Goal: Task Accomplishment & Management: Manage account settings

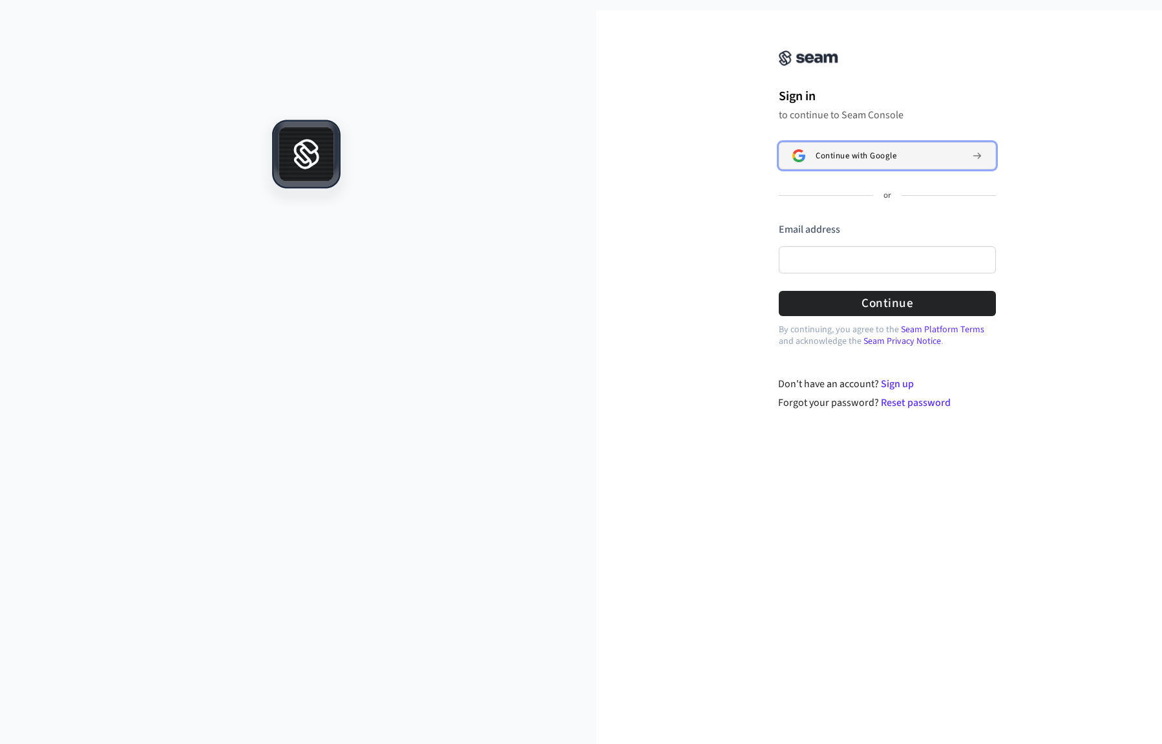
click at [879, 157] on span "Continue with Google" at bounding box center [856, 156] width 81 height 10
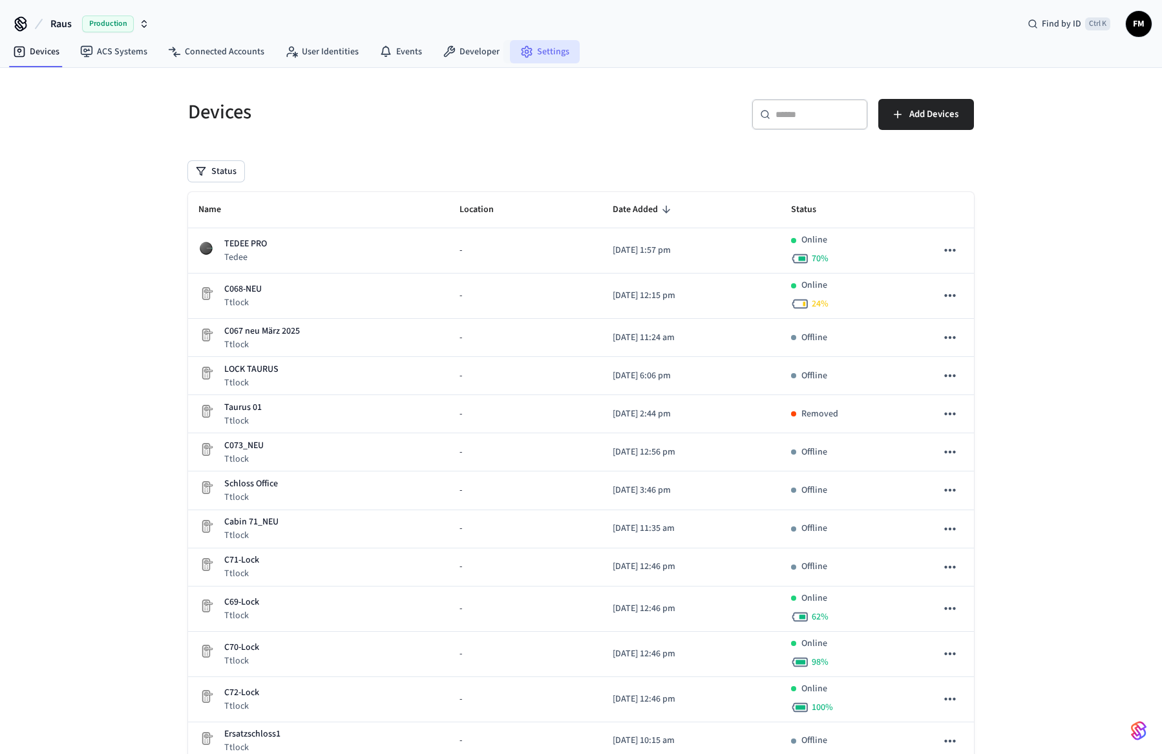
click at [531, 51] on link "Settings" at bounding box center [545, 51] width 70 height 23
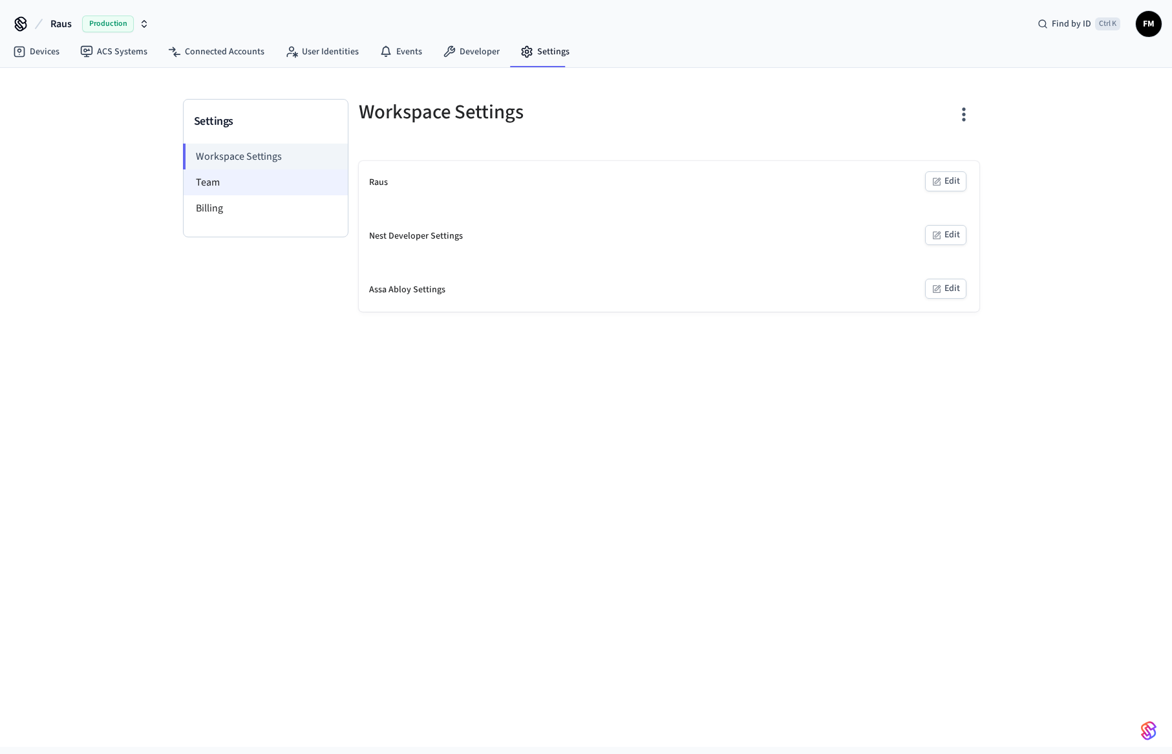
click at [223, 180] on li "Team" at bounding box center [266, 182] width 164 height 26
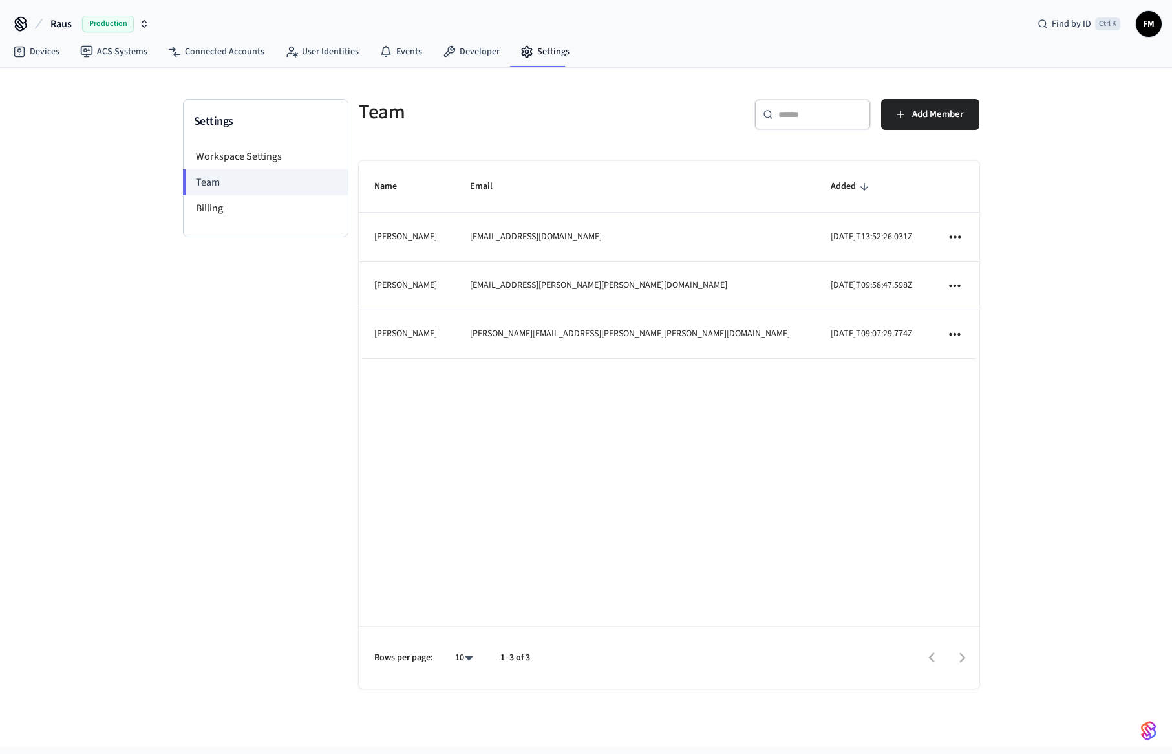
click at [959, 334] on icon "sticky table" at bounding box center [955, 334] width 11 height 3
click at [903, 358] on div at bounding box center [586, 377] width 1172 height 754
click at [195, 198] on li "Billing" at bounding box center [266, 208] width 164 height 26
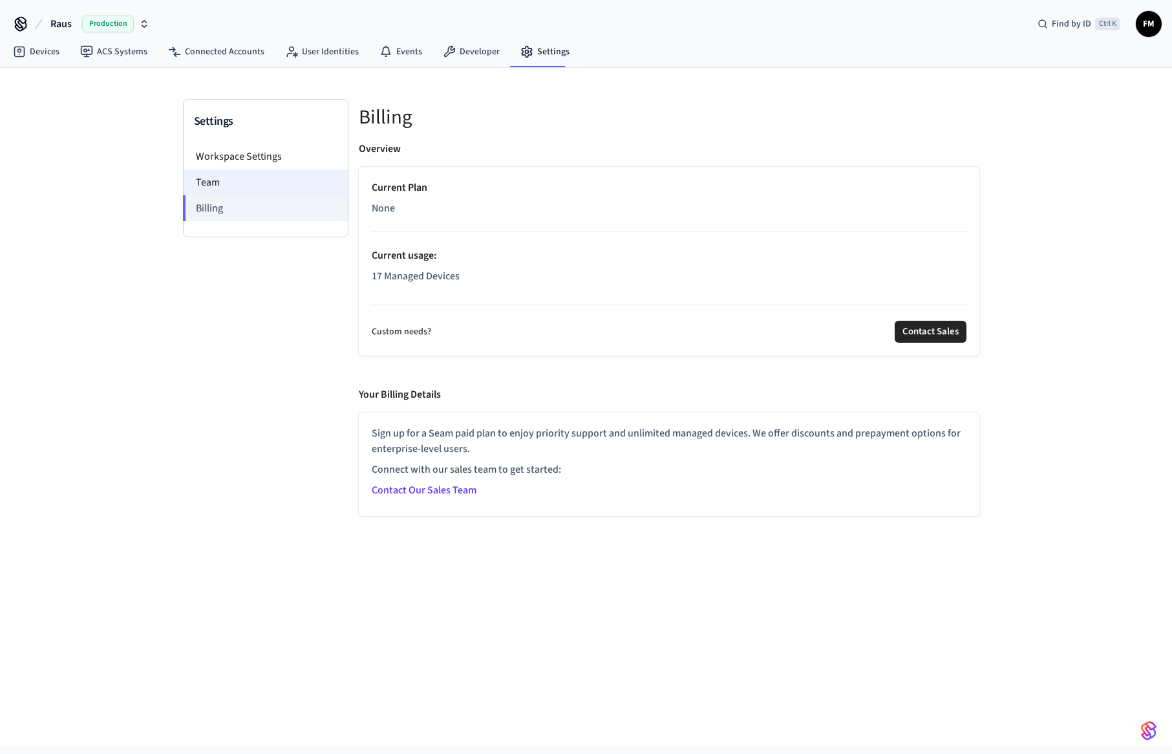
click at [223, 184] on li "Team" at bounding box center [266, 182] width 164 height 26
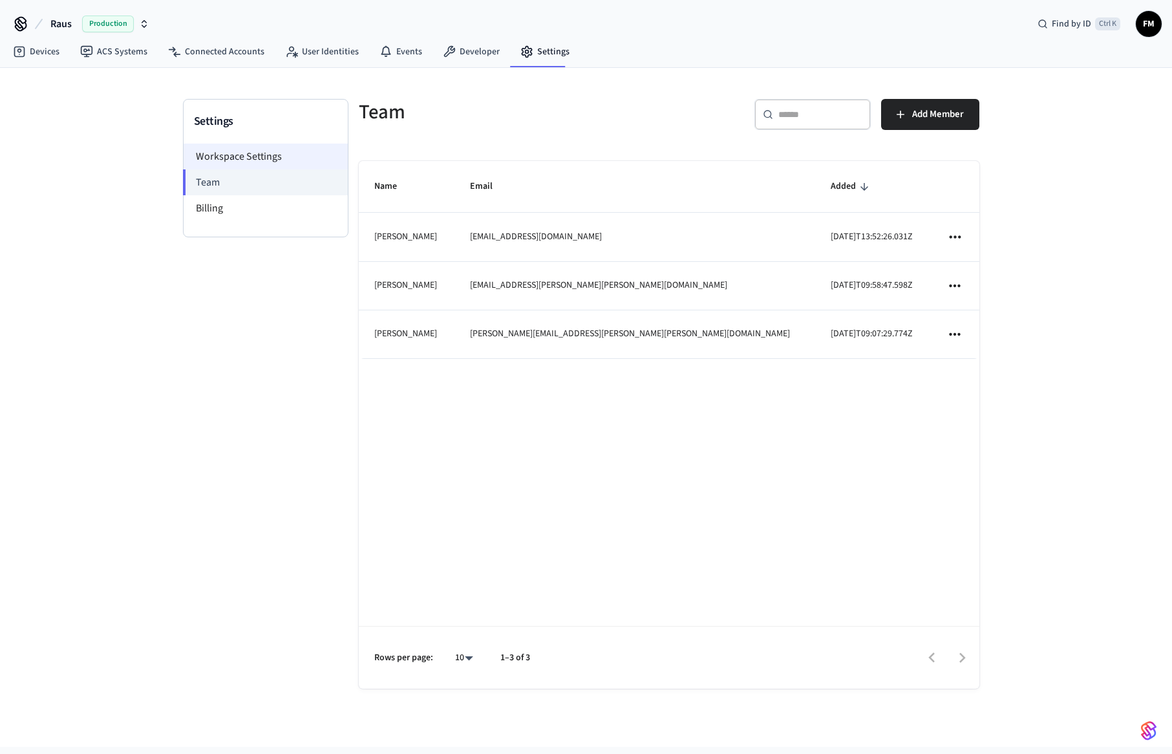
click at [226, 153] on li "Workspace Settings" at bounding box center [266, 157] width 164 height 26
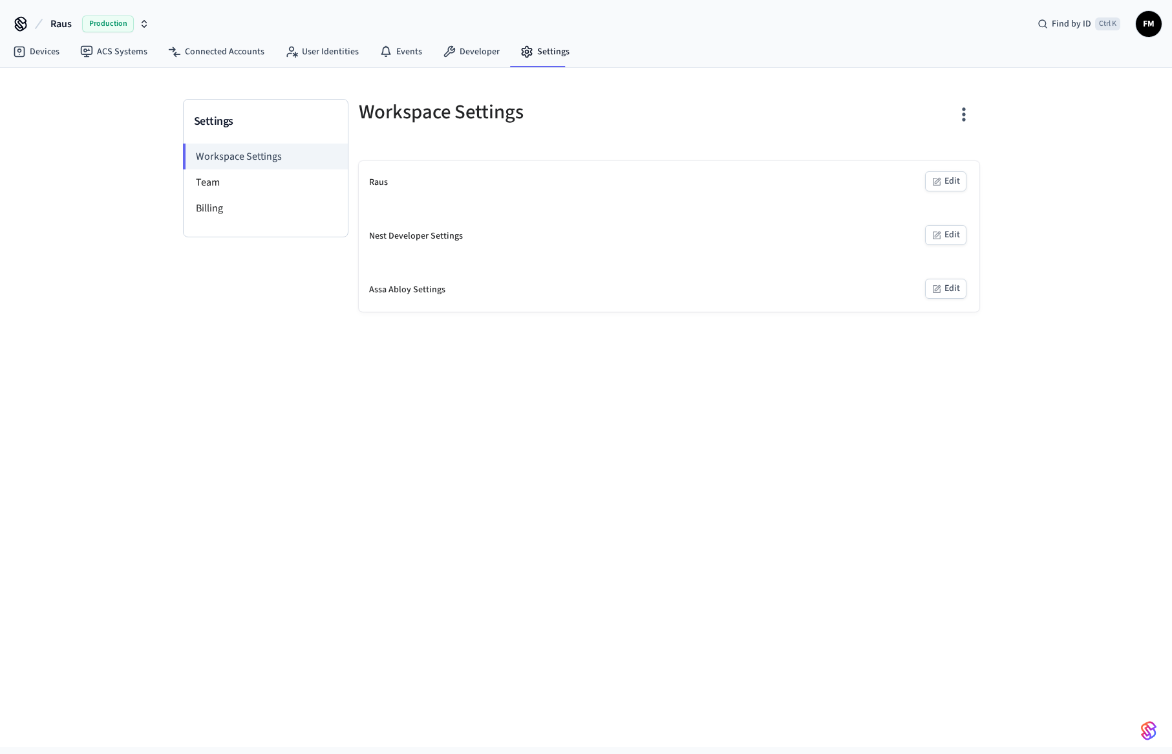
click at [943, 181] on button "Edit" at bounding box center [945, 181] width 41 height 20
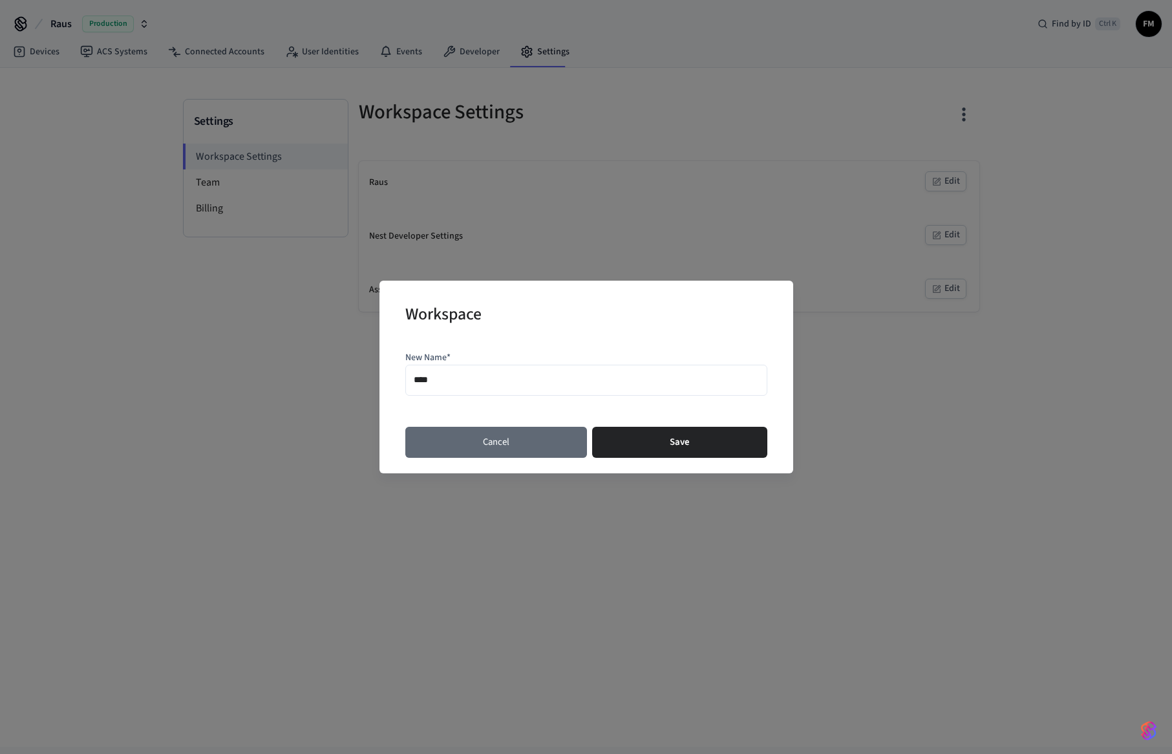
click at [493, 441] on button "Cancel" at bounding box center [496, 442] width 182 height 31
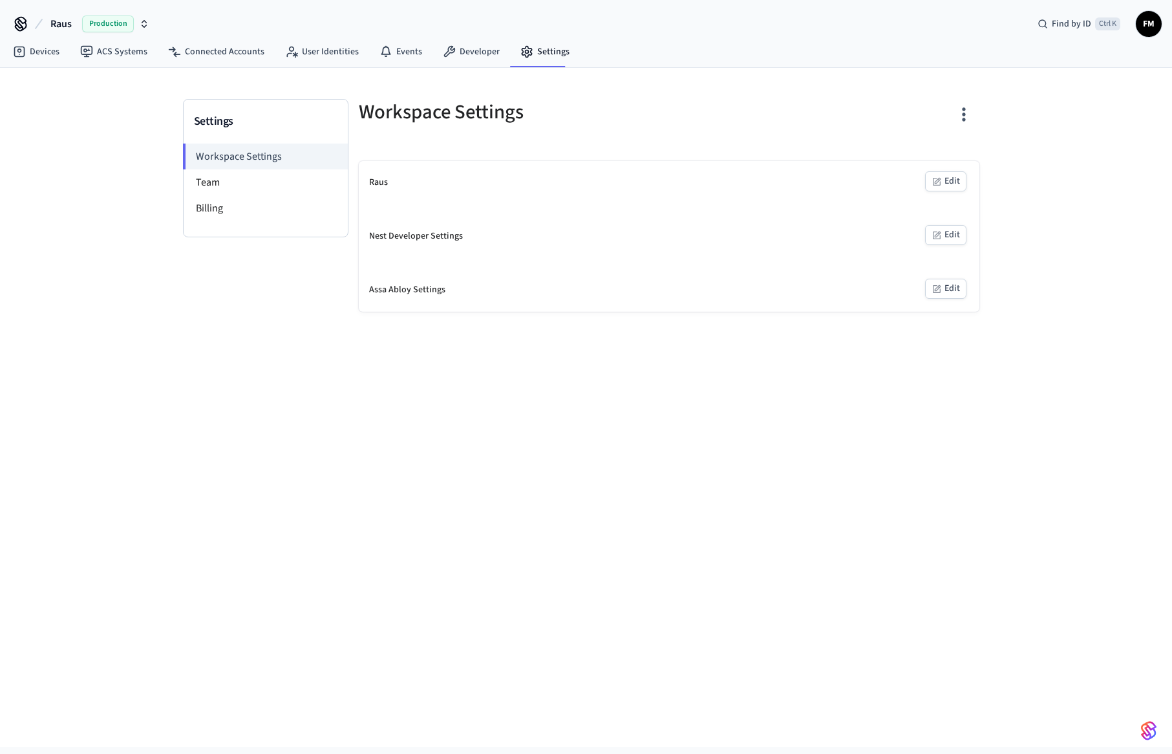
click at [1153, 32] on span "FM" at bounding box center [1148, 23] width 23 height 23
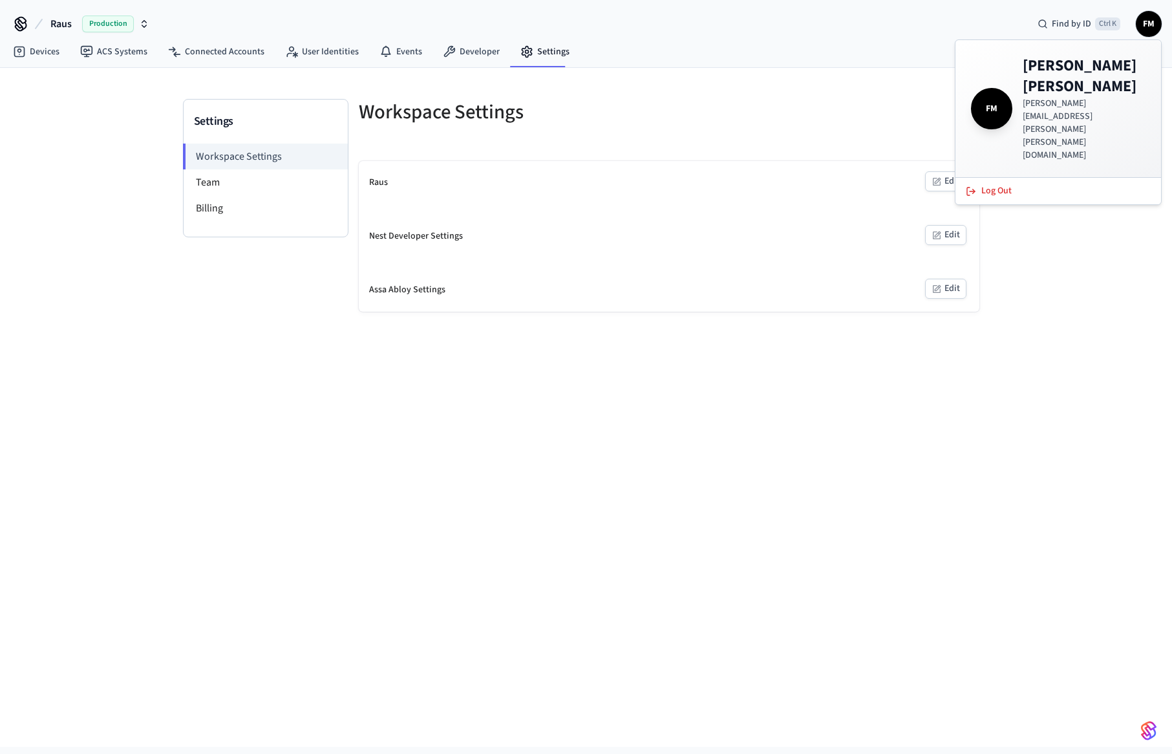
click at [994, 91] on span "FM" at bounding box center [992, 109] width 36 height 36
click at [751, 78] on div "Settings Workspace Settings Team Billing Workspace Settings Raus Edit Nest Deve…" at bounding box center [587, 190] width 828 height 244
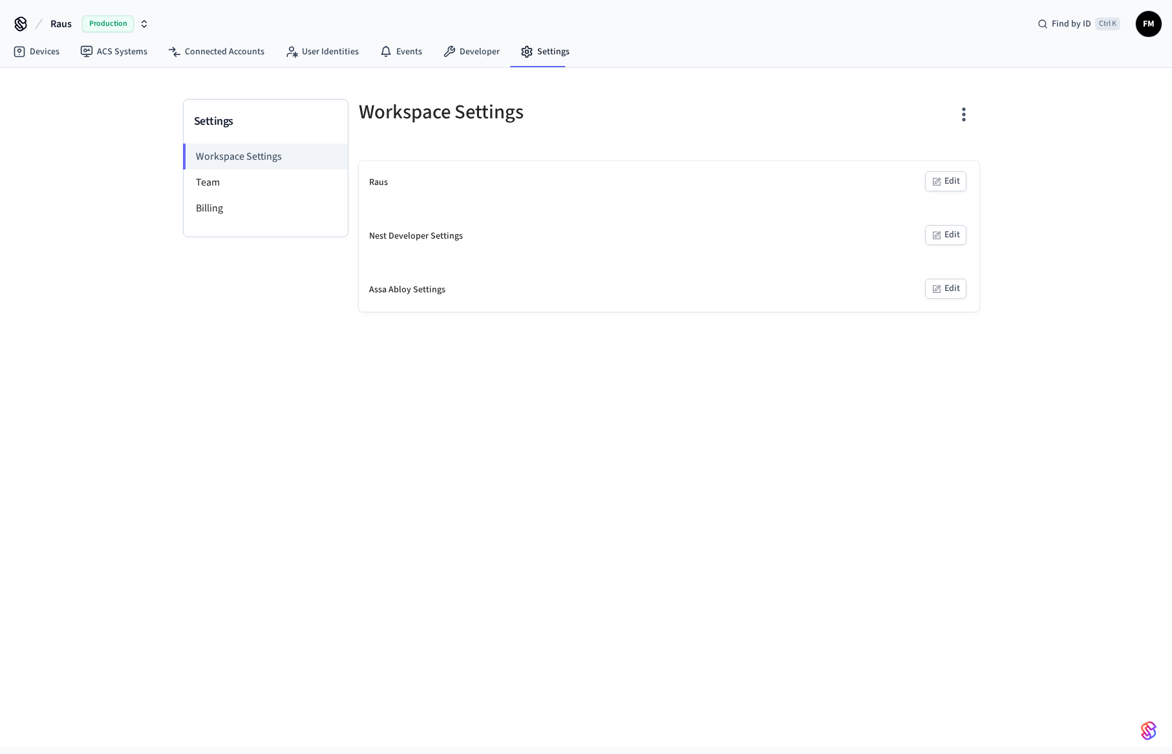
click at [105, 25] on span "Production" at bounding box center [108, 24] width 52 height 17
click at [169, 106] on span "Production" at bounding box center [168, 108] width 52 height 17
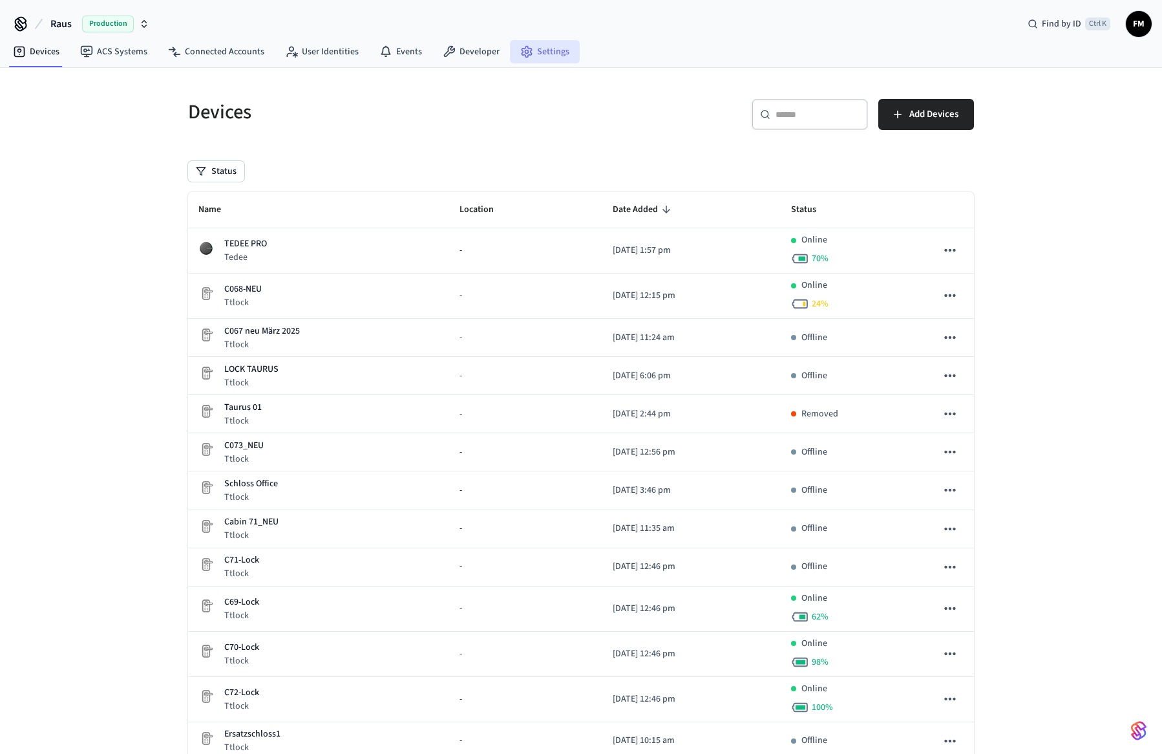
click at [535, 50] on link "Settings" at bounding box center [545, 51] width 70 height 23
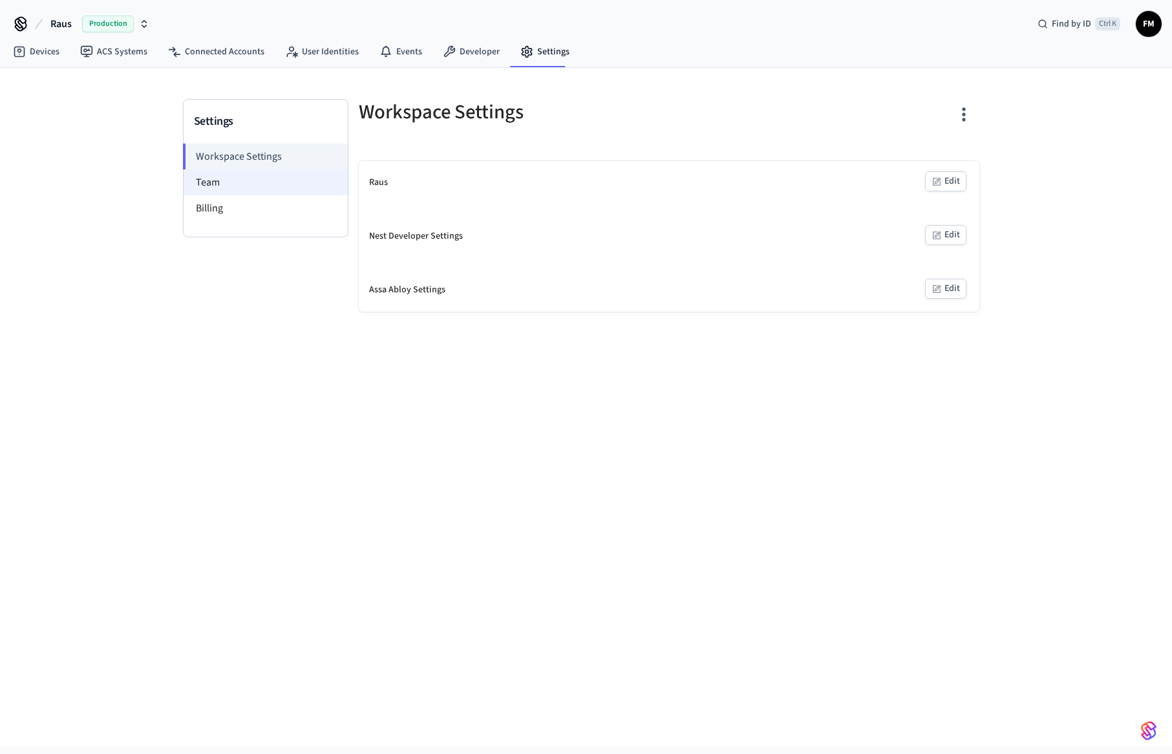
click at [251, 183] on li "Team" at bounding box center [266, 182] width 164 height 26
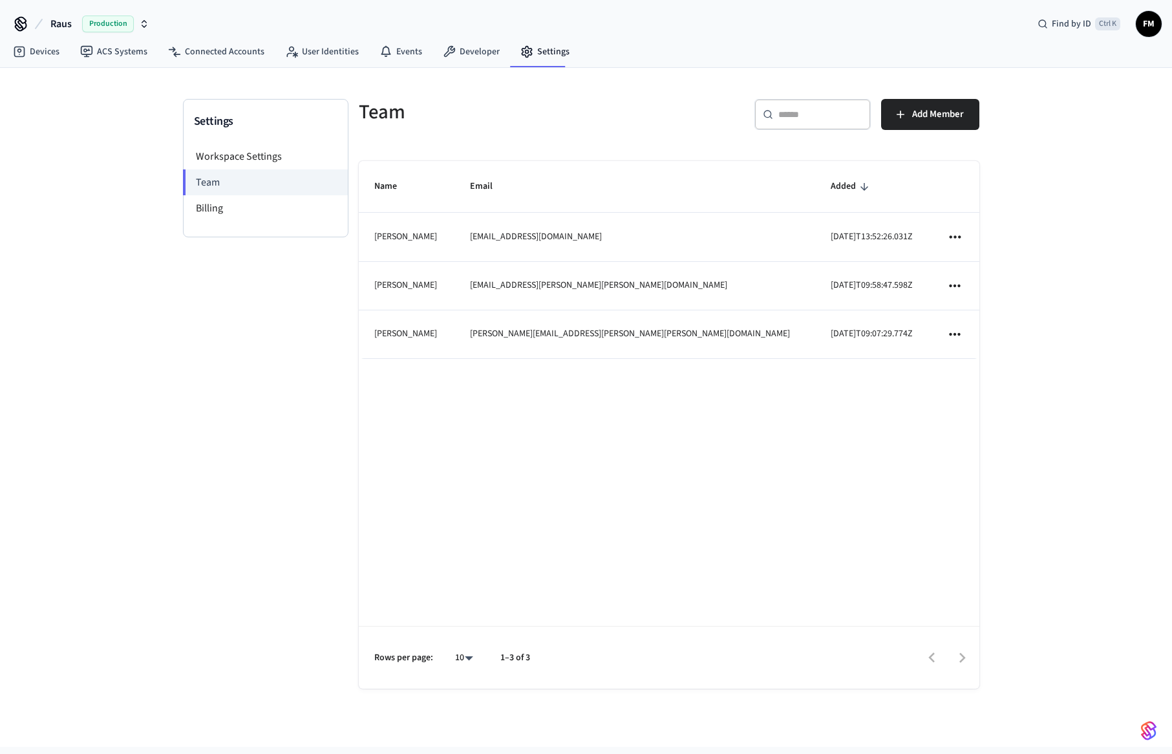
click at [949, 334] on icon "sticky table" at bounding box center [954, 334] width 17 height 17
click at [858, 383] on div at bounding box center [586, 377] width 1172 height 754
click at [604, 332] on td "[PERSON_NAME][EMAIL_ADDRESS][PERSON_NAME][PERSON_NAME][DOMAIN_NAME]" at bounding box center [634, 334] width 360 height 48
click at [1153, 30] on span "FM" at bounding box center [1148, 23] width 23 height 23
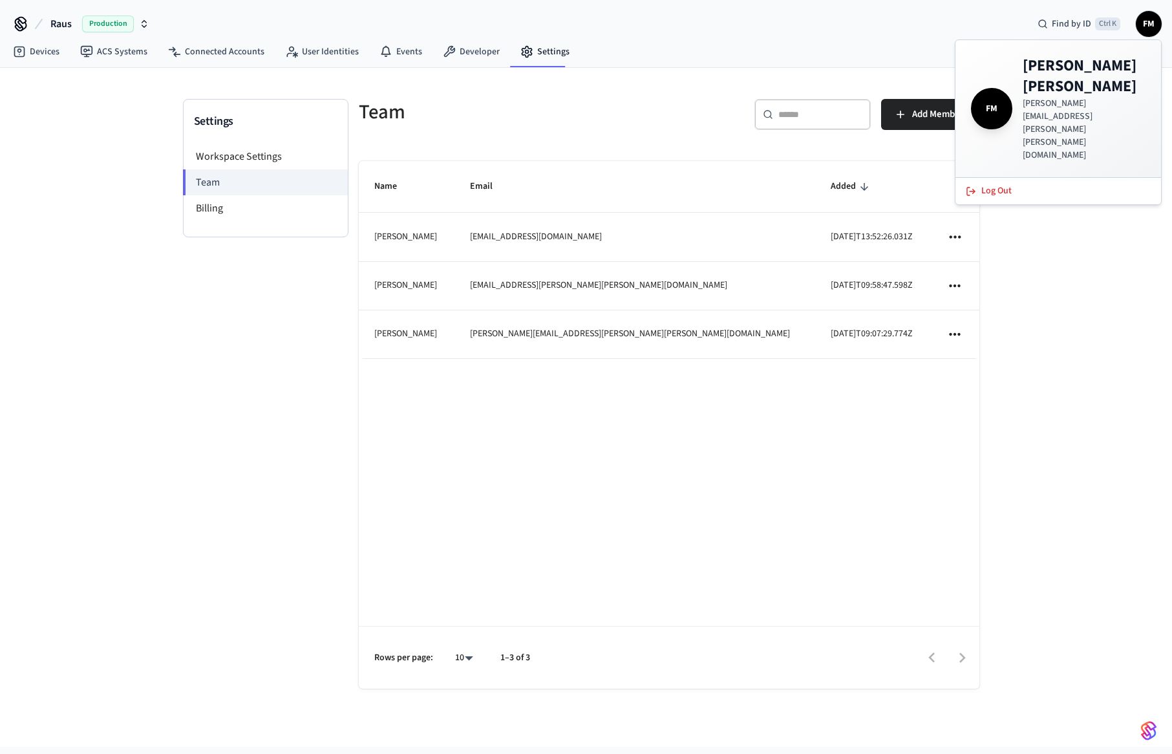
click at [1056, 74] on h4 "[PERSON_NAME]" at bounding box center [1084, 76] width 123 height 41
click at [995, 91] on span "FM" at bounding box center [992, 109] width 36 height 36
click at [1039, 97] on p "[PERSON_NAME][EMAIL_ADDRESS][PERSON_NAME][PERSON_NAME][DOMAIN_NAME]" at bounding box center [1084, 129] width 123 height 65
click at [1113, 97] on p "[PERSON_NAME][EMAIL_ADDRESS][PERSON_NAME][PERSON_NAME][DOMAIN_NAME]" at bounding box center [1084, 129] width 123 height 65
click at [1103, 74] on h4 "[PERSON_NAME]" at bounding box center [1084, 76] width 123 height 41
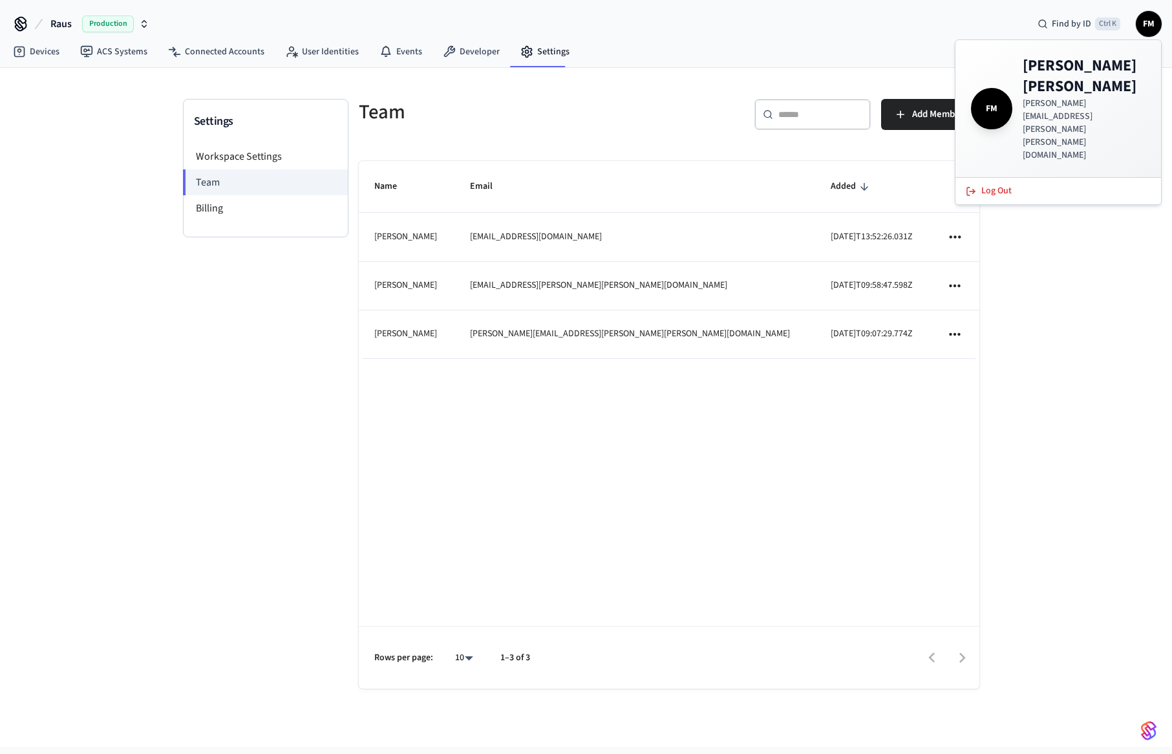
click at [990, 91] on span "FM" at bounding box center [992, 109] width 36 height 36
click at [661, 390] on div "Name Email Added [PERSON_NAME] [EMAIL_ADDRESS][DOMAIN_NAME] [DATE]T13:52:26.031…" at bounding box center [669, 425] width 621 height 528
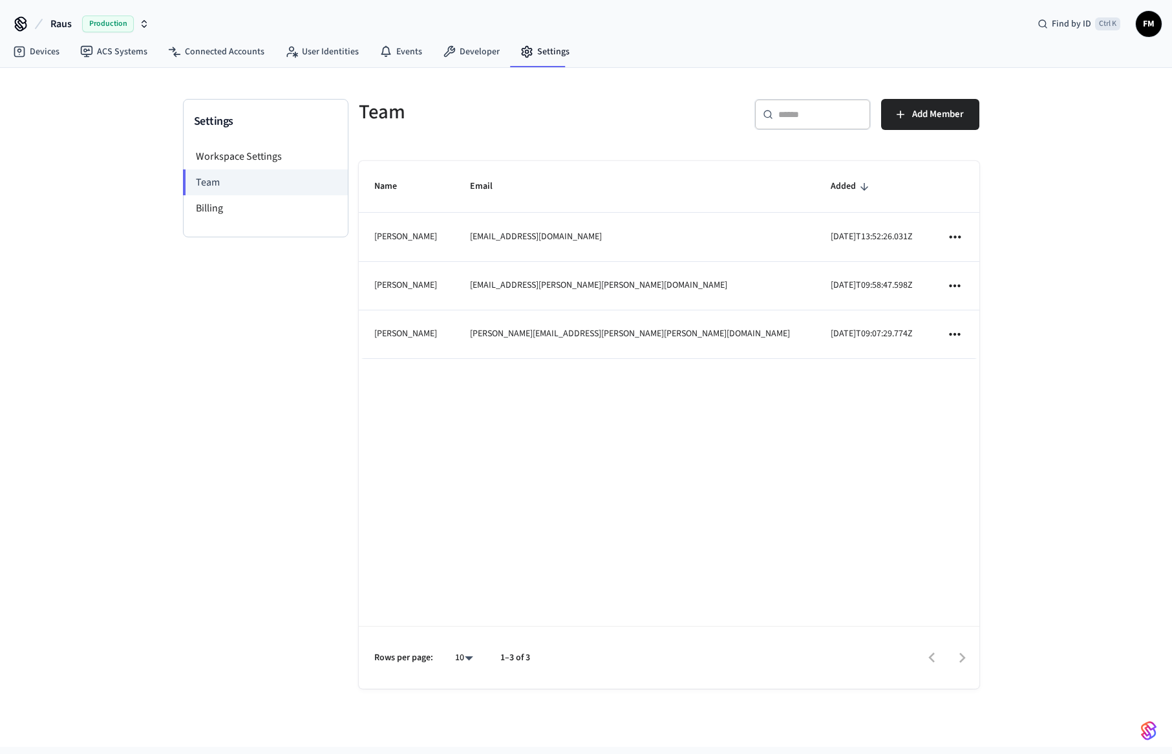
click at [956, 333] on icon "sticky table" at bounding box center [954, 334] width 17 height 17
click at [838, 407] on div at bounding box center [586, 377] width 1172 height 754
click at [234, 156] on li "Workspace Settings" at bounding box center [266, 157] width 164 height 26
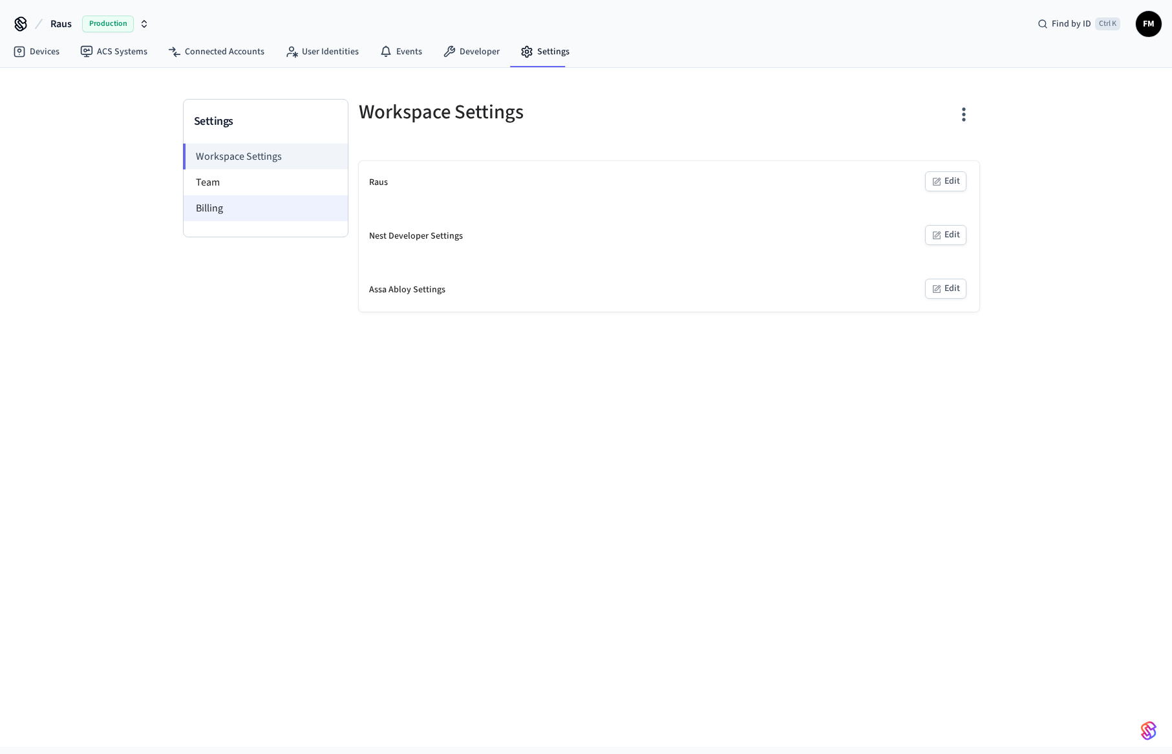
click at [222, 208] on li "Billing" at bounding box center [266, 208] width 164 height 26
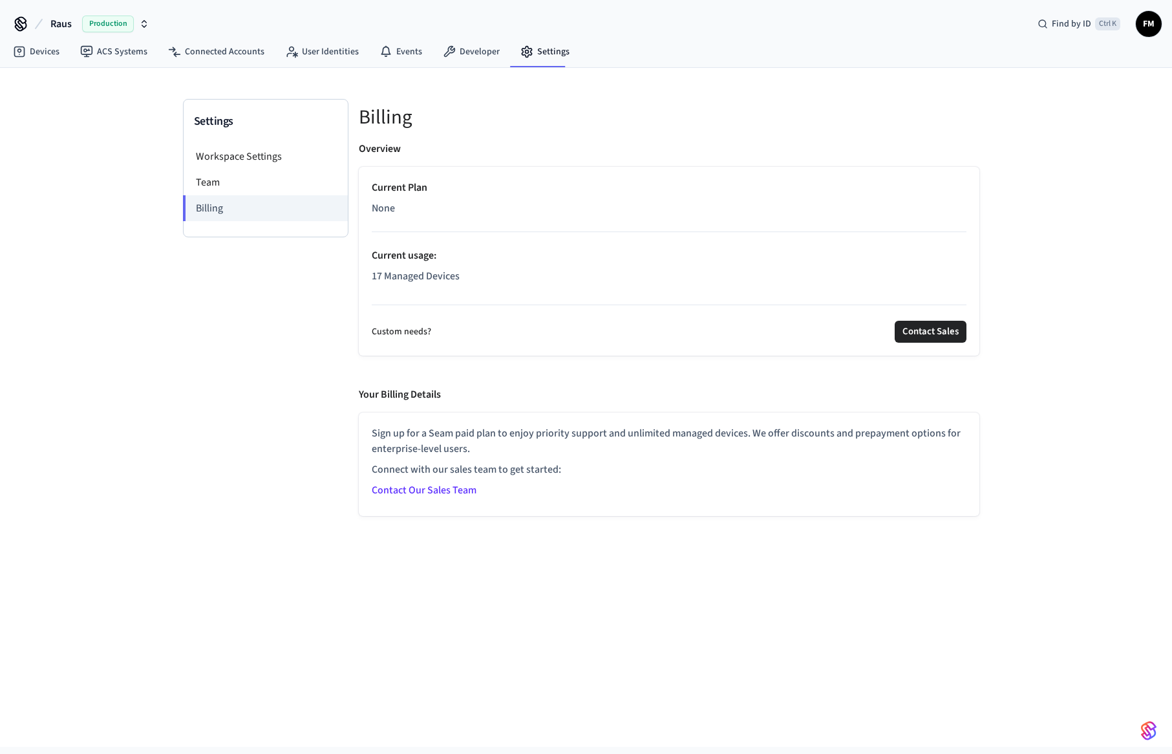
click at [539, 385] on div "Overview Current Plan None Current usage : 17 Managed Devices Custom needs? Con…" at bounding box center [669, 328] width 621 height 375
